Goal: Information Seeking & Learning: Learn about a topic

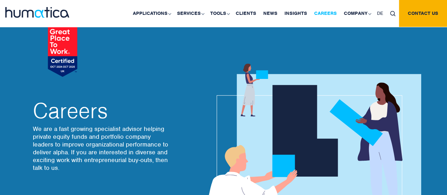
click at [323, 14] on link "Careers" at bounding box center [325, 13] width 30 height 27
click at [329, 12] on link "Careers" at bounding box center [325, 13] width 30 height 27
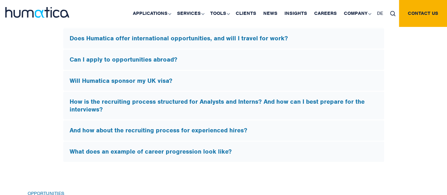
scroll to position [2190, 0]
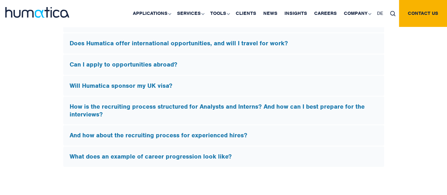
click at [174, 105] on h5 "How is the recruiting process structured for Analysts and Interns? And how can …" at bounding box center [224, 110] width 308 height 15
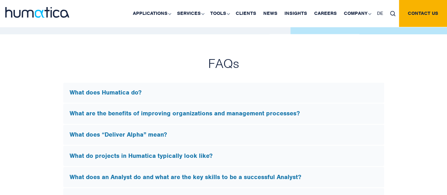
scroll to position [1865, 0]
click at [189, 112] on h5 "What are the benefits of improving organizations and management processes?" at bounding box center [224, 113] width 308 height 8
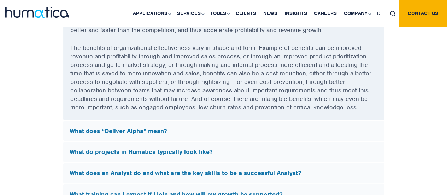
scroll to position [1977, 0]
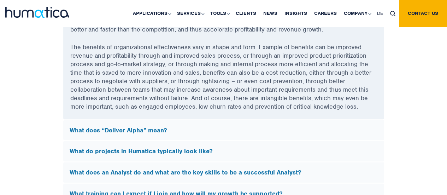
click at [147, 131] on div "What does “Deliver Alpha” mean?" at bounding box center [223, 130] width 321 height 20
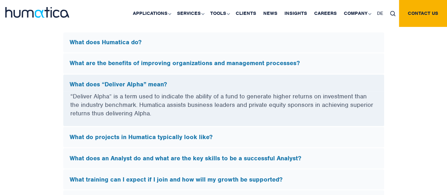
scroll to position [1913, 0]
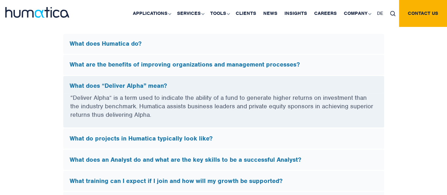
click at [145, 138] on h5 "What do projects in Humatica typically look like?" at bounding box center [224, 138] width 308 height 8
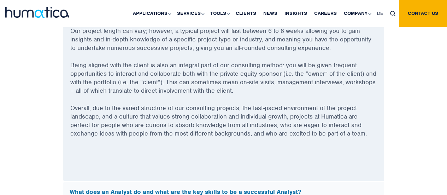
scroll to position [2092, 0]
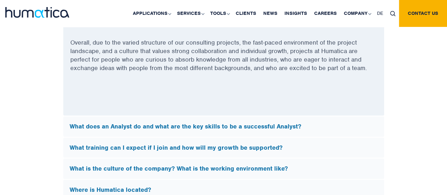
click at [178, 128] on div "What does an Analyst do and what are the key skills to be a successful Analyst?" at bounding box center [223, 126] width 321 height 20
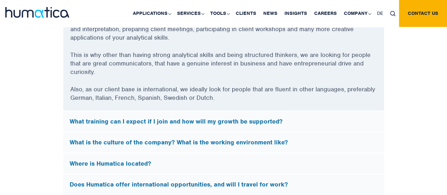
drag, startPoint x: 178, startPoint y: 128, endPoint x: 2, endPoint y: 115, distance: 175.9
click at [2, 115] on div "FAQs What does Humatica do? Humatica is a specialist consultancy focused on imp…" at bounding box center [223, 68] width 447 height 480
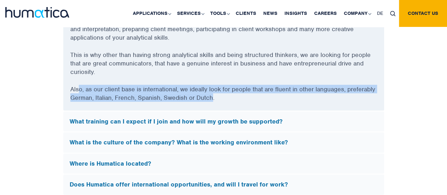
drag, startPoint x: 212, startPoint y: 91, endPoint x: 77, endPoint y: 84, distance: 135.0
click at [77, 85] on p "Also, as our client base is international, we ideally look for people that are …" at bounding box center [223, 98] width 306 height 26
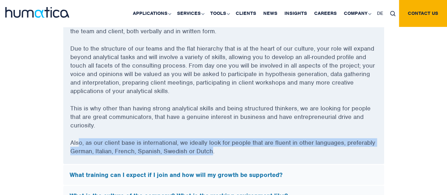
scroll to position [2039, 0]
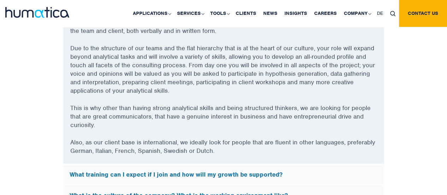
click at [138, 170] on h5 "What training can I expect if I join and how will my growth be supported?" at bounding box center [224, 174] width 308 height 8
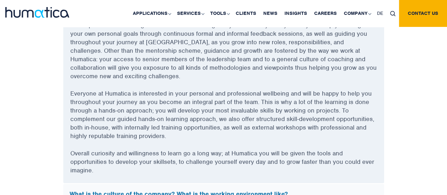
scroll to position [2152, 0]
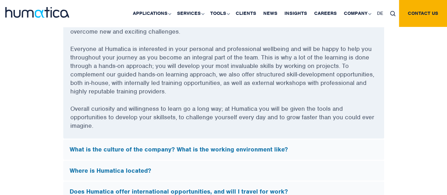
click at [153, 147] on h5 "What is the culture of the company? What is the working environment like?" at bounding box center [224, 149] width 308 height 8
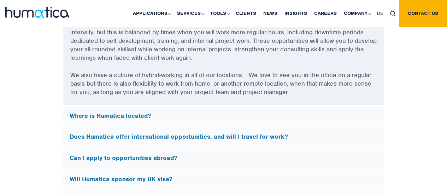
scroll to position [2217, 0]
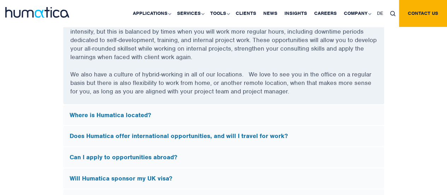
click at [128, 114] on h5 "Where is Humatica located?" at bounding box center [224, 115] width 308 height 8
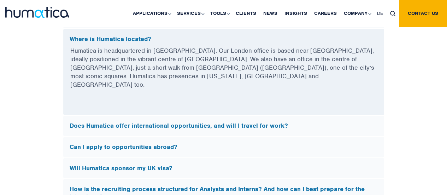
scroll to position [2064, 0]
click at [128, 122] on h5 "Does Humatica offer international opportunities, and will I travel for work?" at bounding box center [224, 126] width 308 height 8
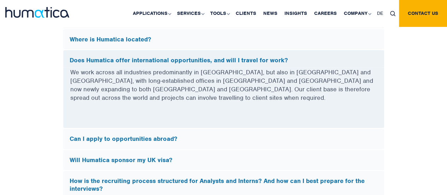
drag, startPoint x: 128, startPoint y: 114, endPoint x: 56, endPoint y: 134, distance: 75.6
click at [56, 134] on div "FAQs What does Humatica do? Humatica is a specialist consultancy focused on imp…" at bounding box center [223, 48] width 402 height 386
click at [113, 130] on div "Can I apply to opportunities abroad?" at bounding box center [223, 138] width 321 height 20
